Goal: Information Seeking & Learning: Learn about a topic

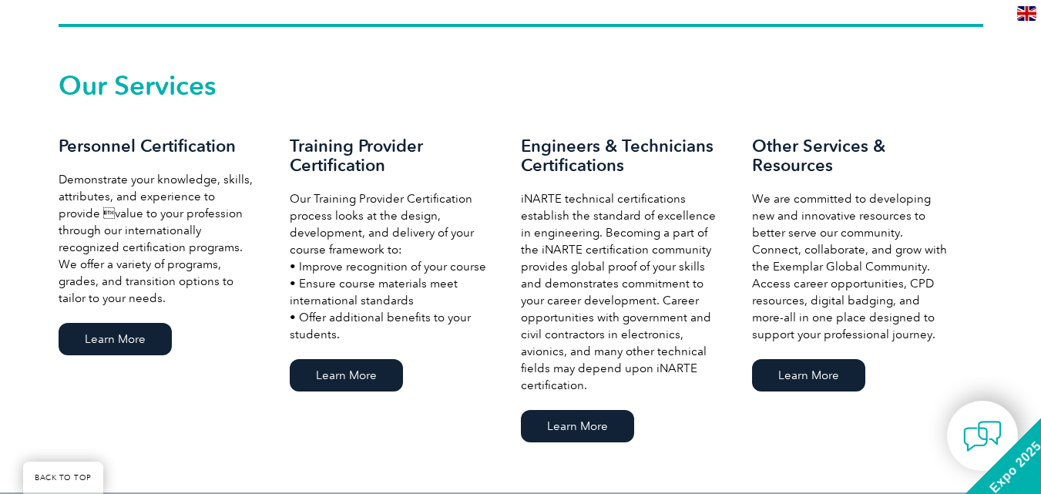
scroll to position [1031, 0]
